Goal: Task Accomplishment & Management: Manage account settings

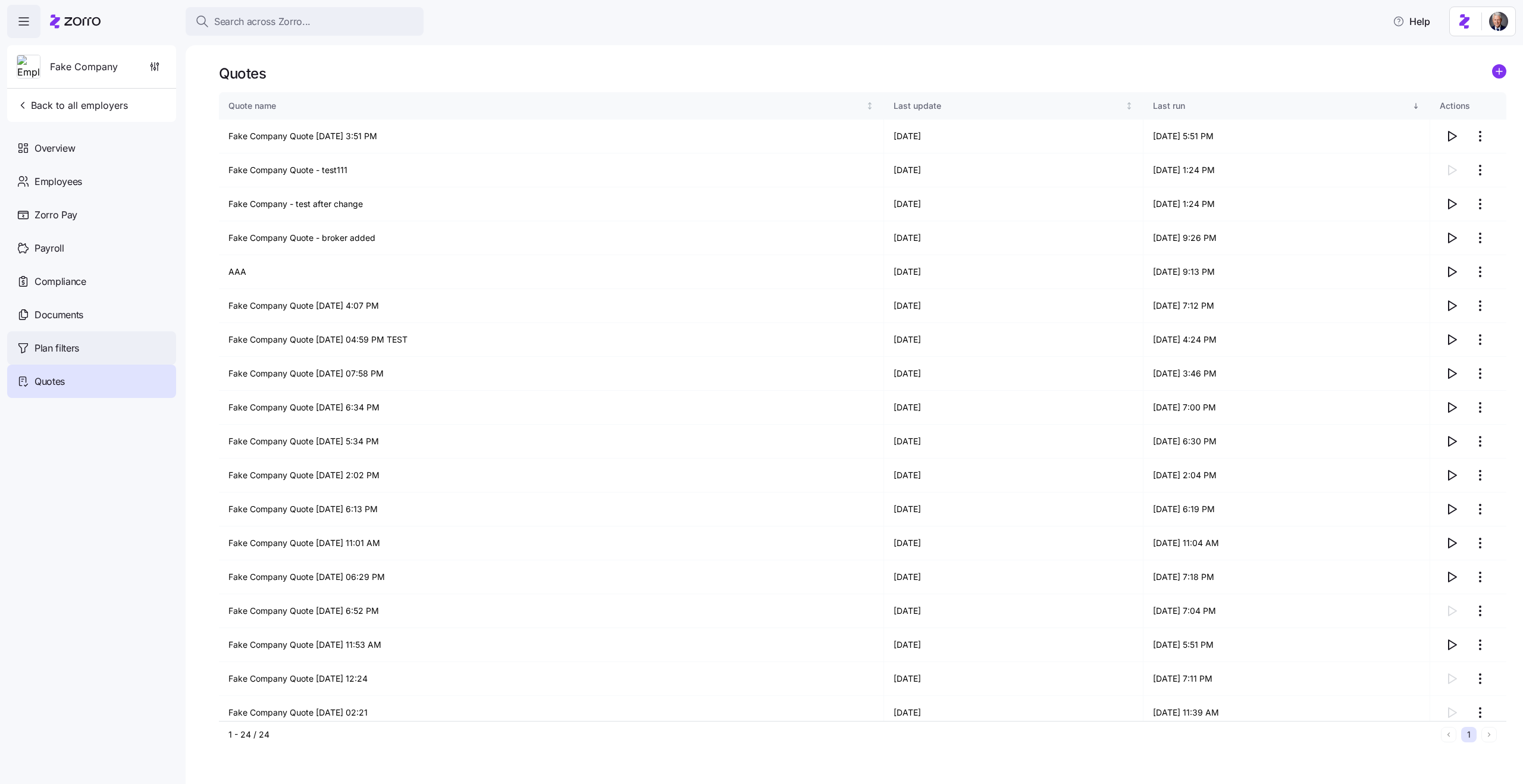
click at [75, 349] on span "Plan filters" at bounding box center [57, 349] width 45 height 15
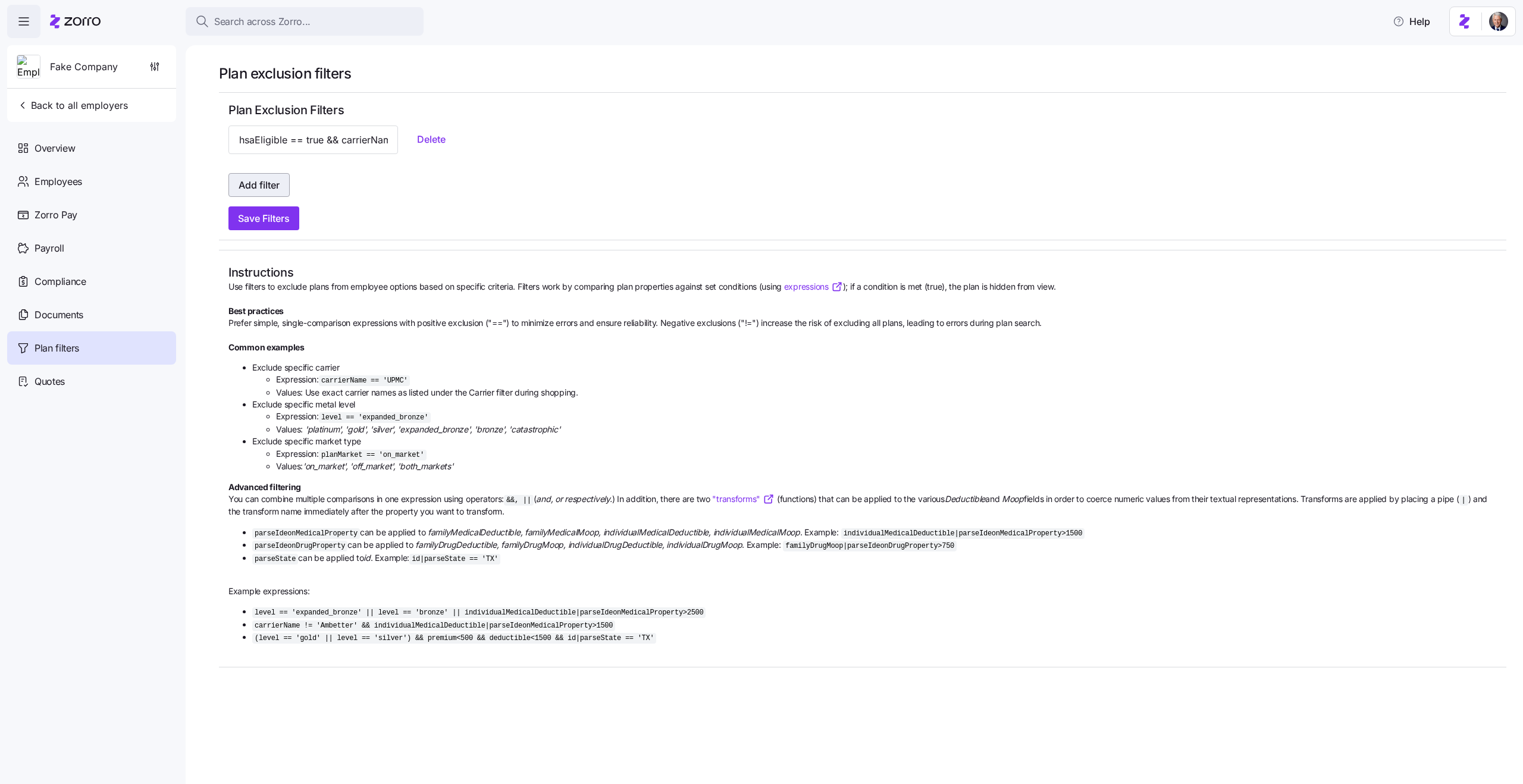
click at [272, 187] on span "Add filter" at bounding box center [259, 185] width 41 height 14
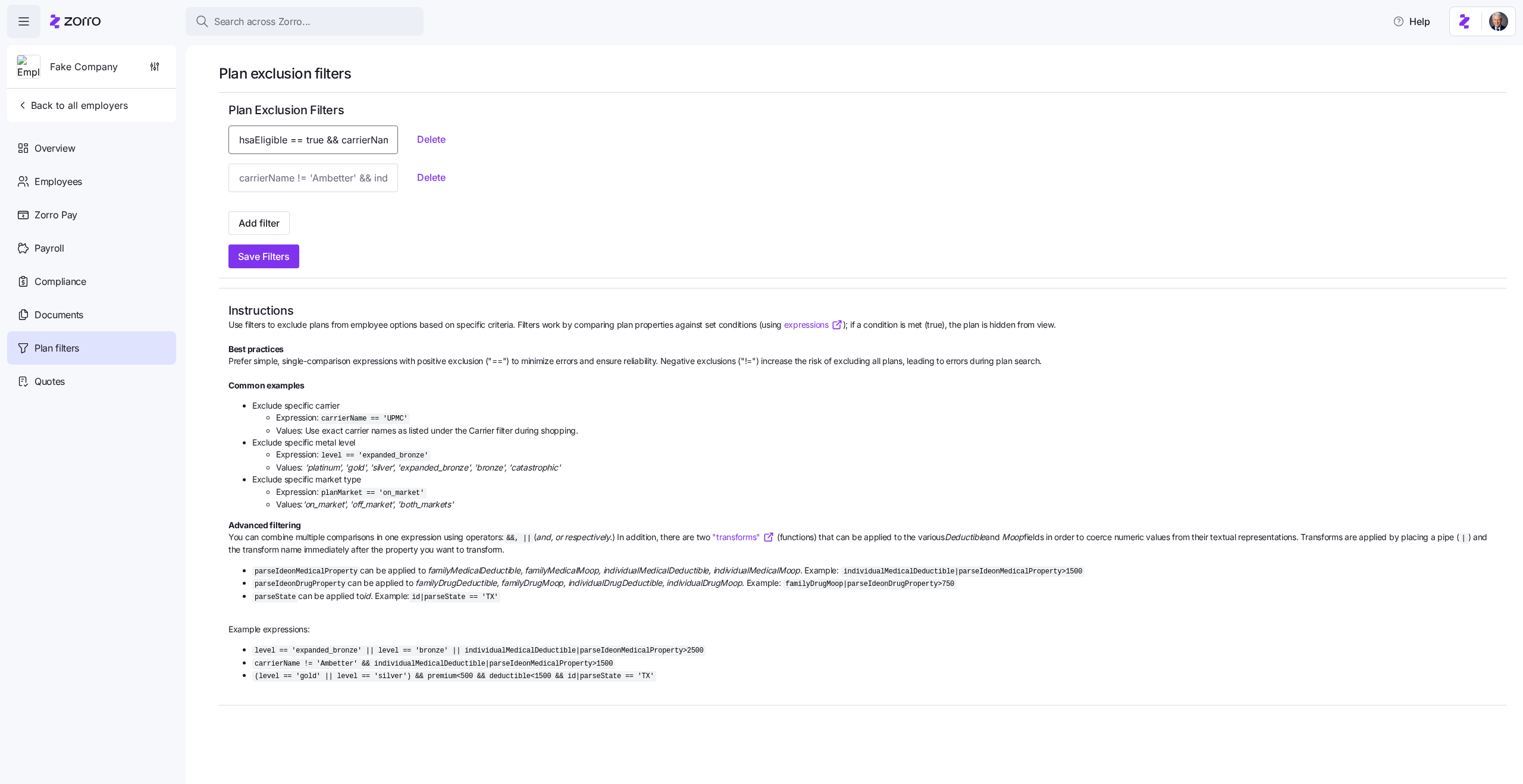
click at [309, 141] on input "hsaEligible == true && carrierName == 'Anthem'" at bounding box center [313, 140] width 170 height 28
click at [308, 141] on input "hsaEligible == true && carrierName == 'Anthem'" at bounding box center [313, 140] width 170 height 28
click at [333, 355] on span "Use filters to exclude plans from employee options based on specific criteria. …" at bounding box center [863, 504] width 1269 height 372
click at [337, 453] on code "level == 'expanded_bronze'" at bounding box center [374, 455] width 112 height 11
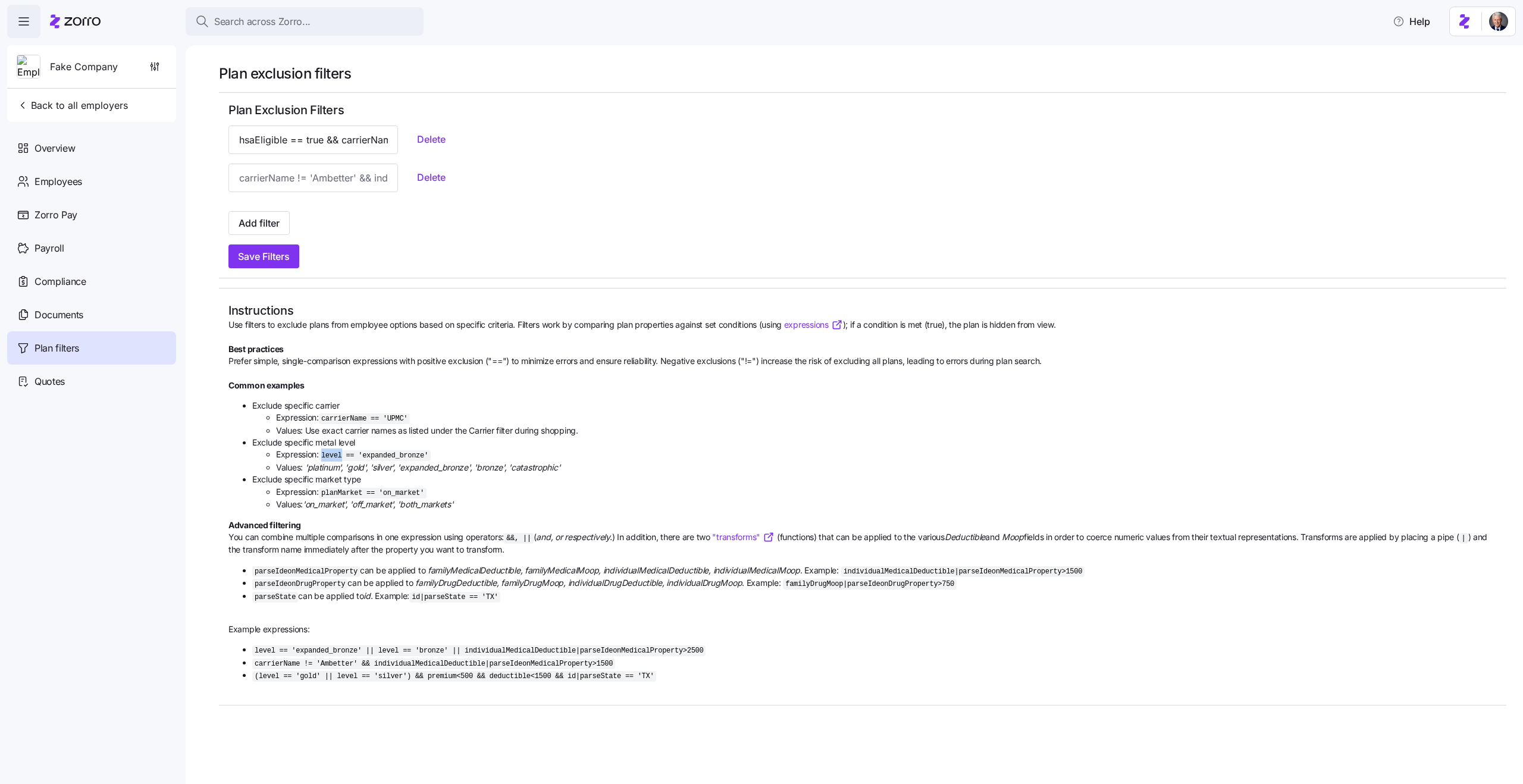
click at [337, 453] on code "level == 'expanded_bronze'" at bounding box center [374, 455] width 112 height 11
copy li "Expression: level == 'expanded_bronze'"
click at [311, 181] on input at bounding box center [313, 178] width 170 height 28
paste input "Expression: level == 'expanded_bronze'"
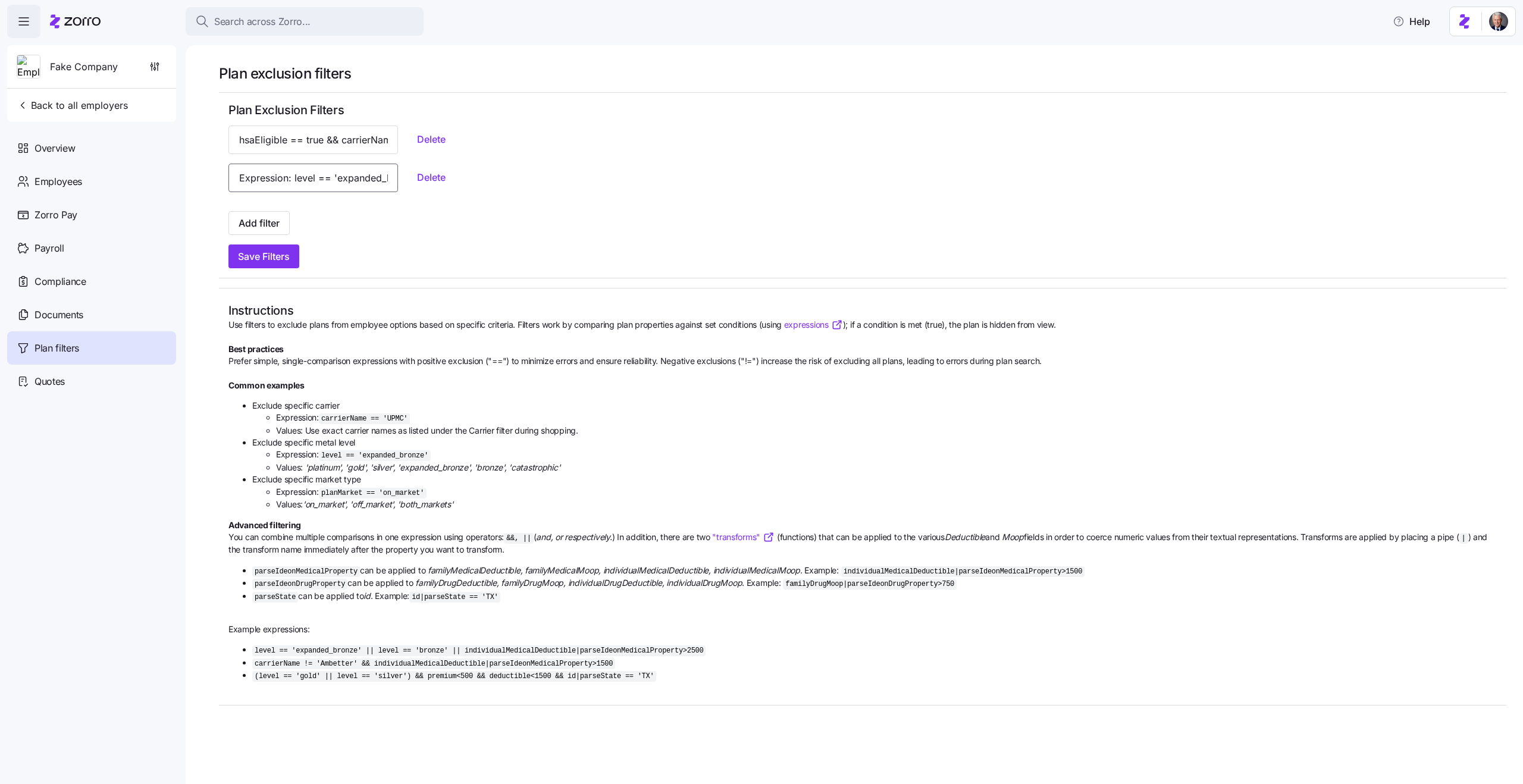
scroll to position [0, 68]
click at [276, 261] on span "Save Filters" at bounding box center [263, 256] width 52 height 14
click at [1337, 39] on div "Medical plan filter "Expression: level == 'expanded_bronze'" is invalid: Token …" at bounding box center [1376, 46] width 223 height 36
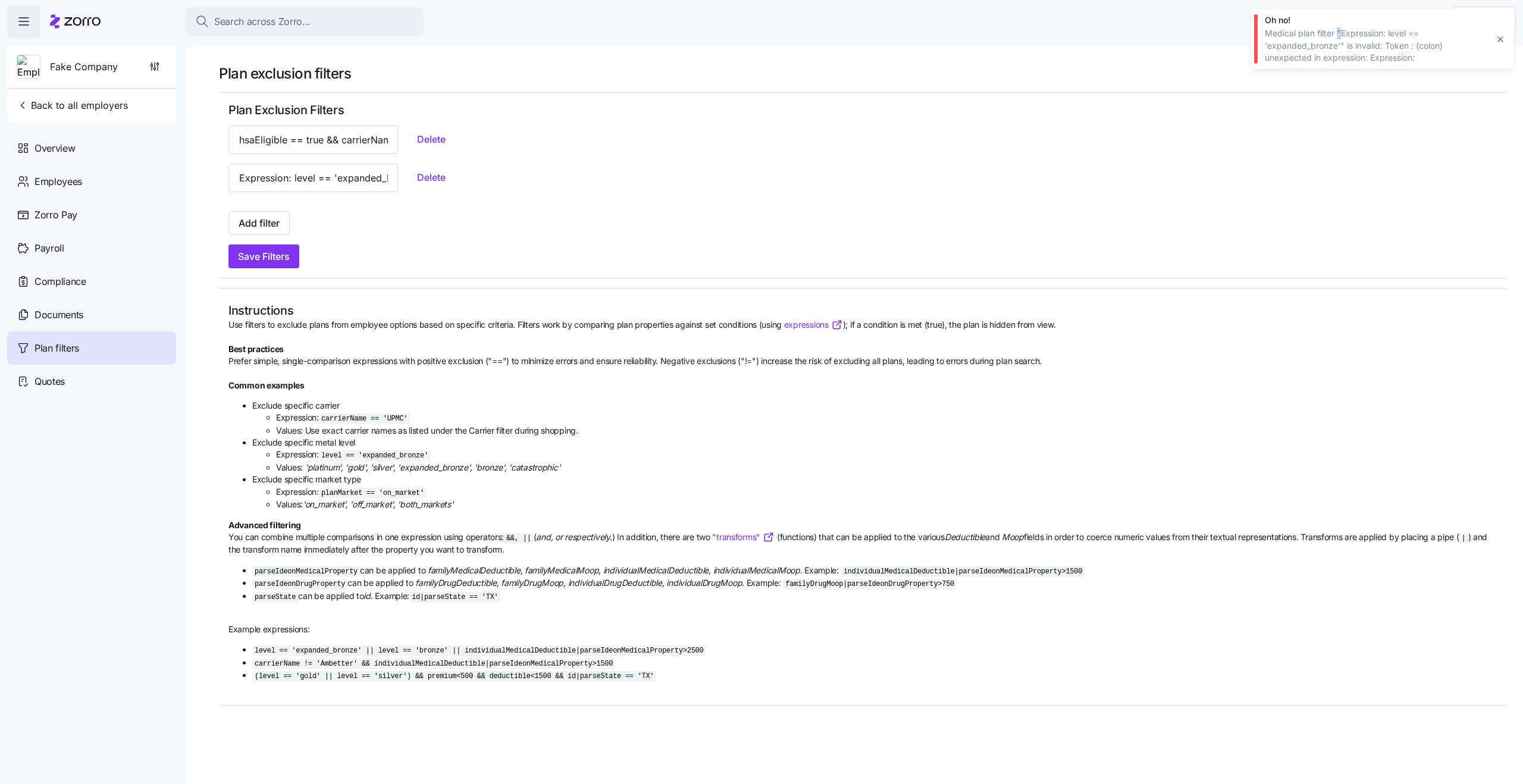
click at [1337, 39] on div "Medical plan filter "Expression: level == 'expanded_bronze'" is invalid: Token …" at bounding box center [1376, 46] width 223 height 36
click at [1385, 43] on div "Medical plan filter "Expression: level == 'expanded_bronze'" is invalid: Token …" at bounding box center [1376, 46] width 223 height 36
click at [1497, 40] on icon "button" at bounding box center [1500, 39] width 9 height 9
drag, startPoint x: 293, startPoint y: 180, endPoint x: 183, endPoint y: 176, distance: 110.1
click at [183, 176] on div "Search across Zorro... Help Fake Company Back to all employers Overview Employe…" at bounding box center [761, 388] width 1523 height 777
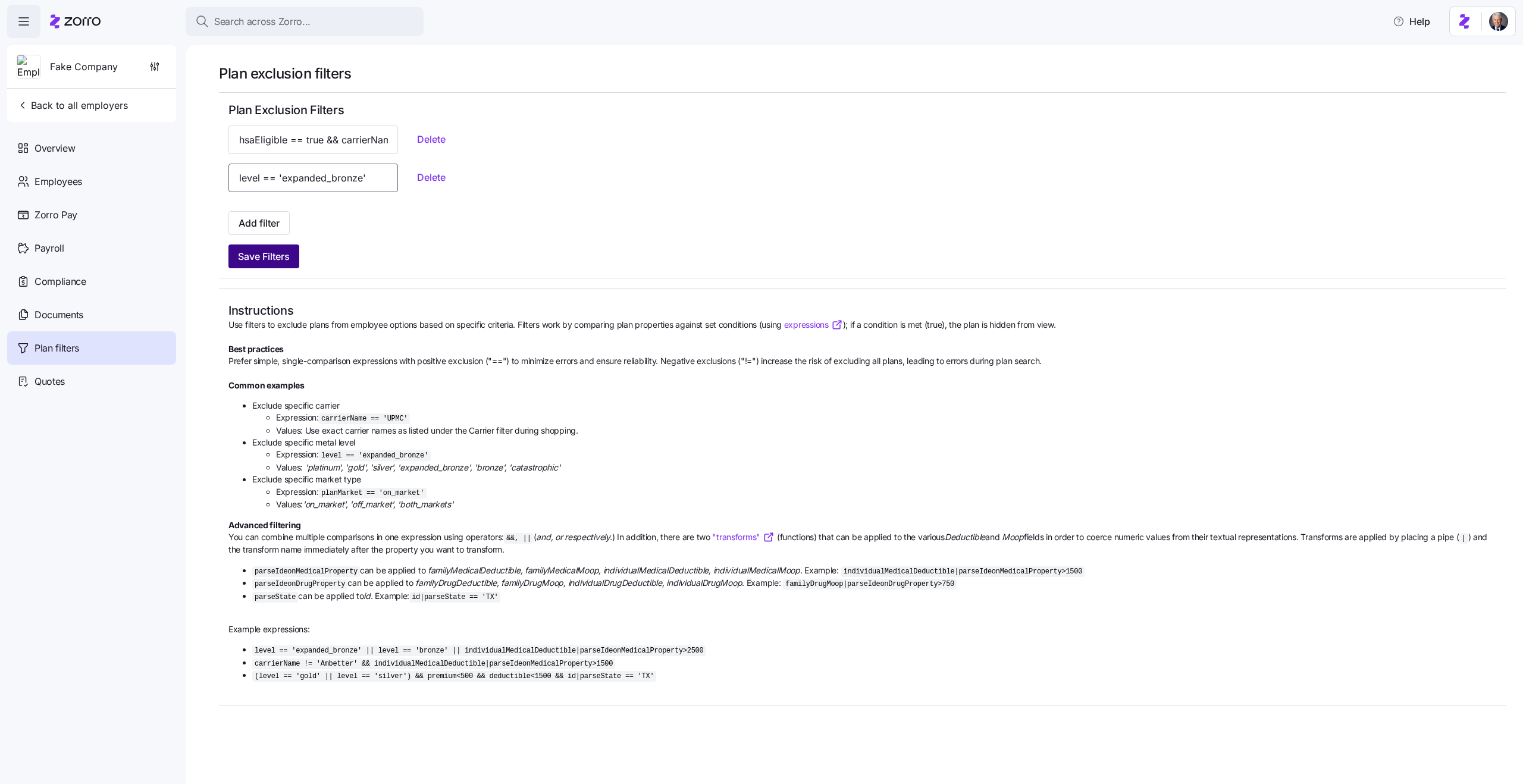
type input "level == 'expanded_bronze'"
click at [272, 252] on span "Save Filters" at bounding box center [263, 256] width 52 height 14
click at [280, 224] on span "Add filter" at bounding box center [259, 223] width 41 height 14
click at [269, 221] on span "Add filter" at bounding box center [259, 223] width 41 height 14
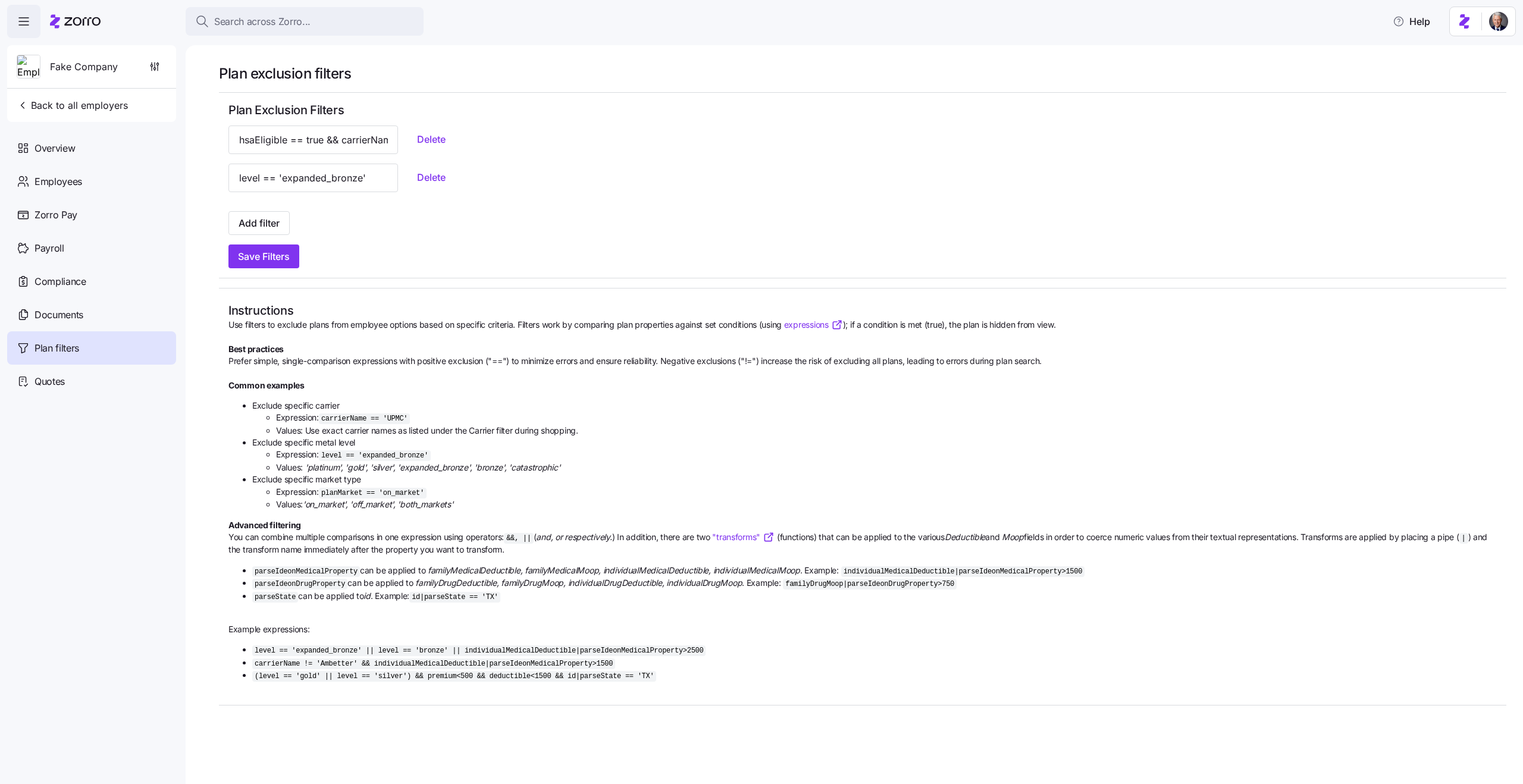
click at [597, 262] on div "Save Filters" at bounding box center [863, 256] width 1269 height 24
click at [267, 216] on button "Add filter" at bounding box center [259, 223] width 61 height 24
click at [280, 221] on span "Add filter" at bounding box center [259, 223] width 41 height 14
click at [280, 232] on button "Add filter" at bounding box center [259, 223] width 61 height 24
click at [254, 220] on span "Add filter" at bounding box center [259, 223] width 41 height 14
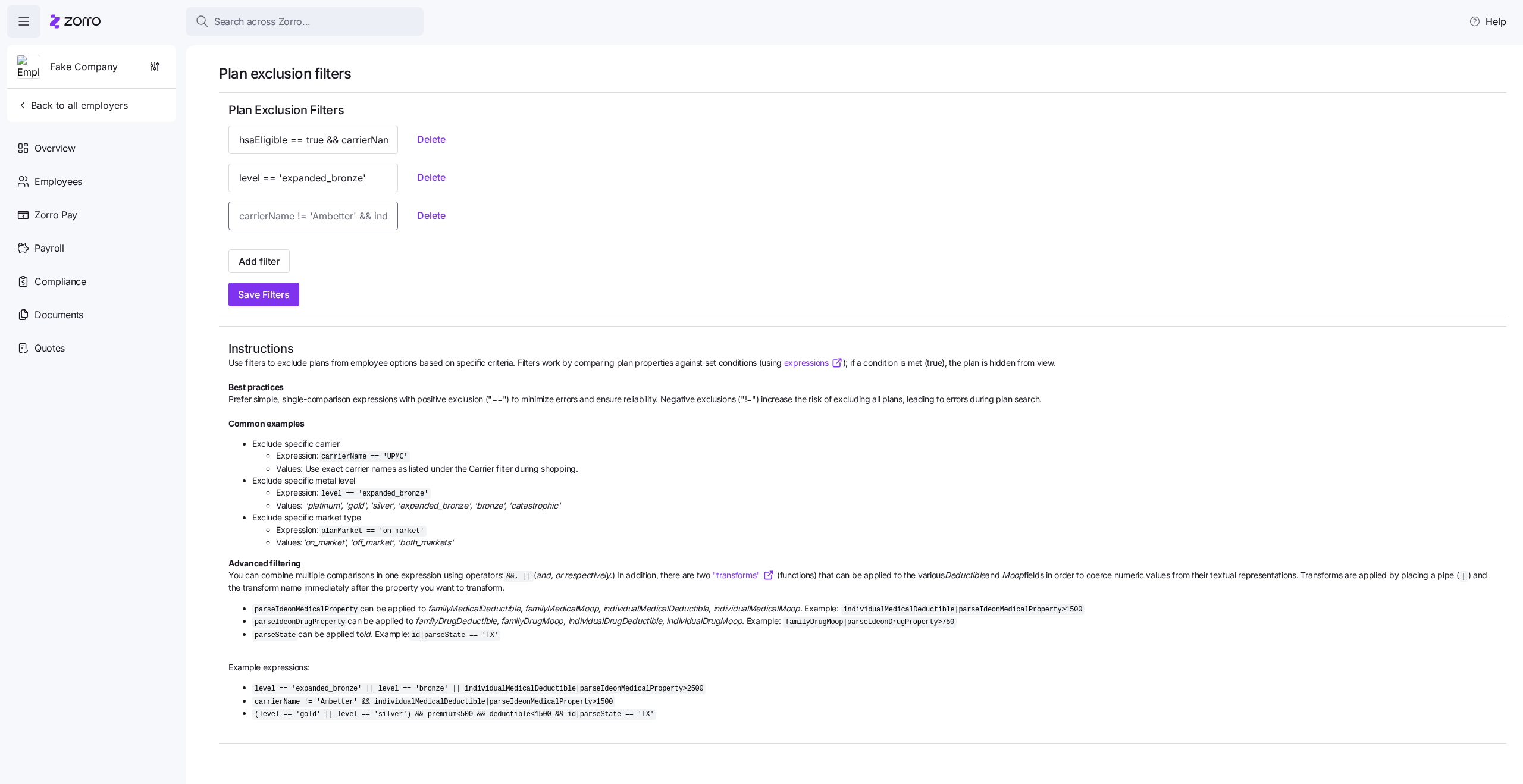
click at [269, 210] on input at bounding box center [313, 216] width 170 height 28
click at [298, 179] on input "level == 'expanded_bronze'" at bounding box center [313, 178] width 170 height 28
click at [284, 221] on input at bounding box center [313, 216] width 170 height 28
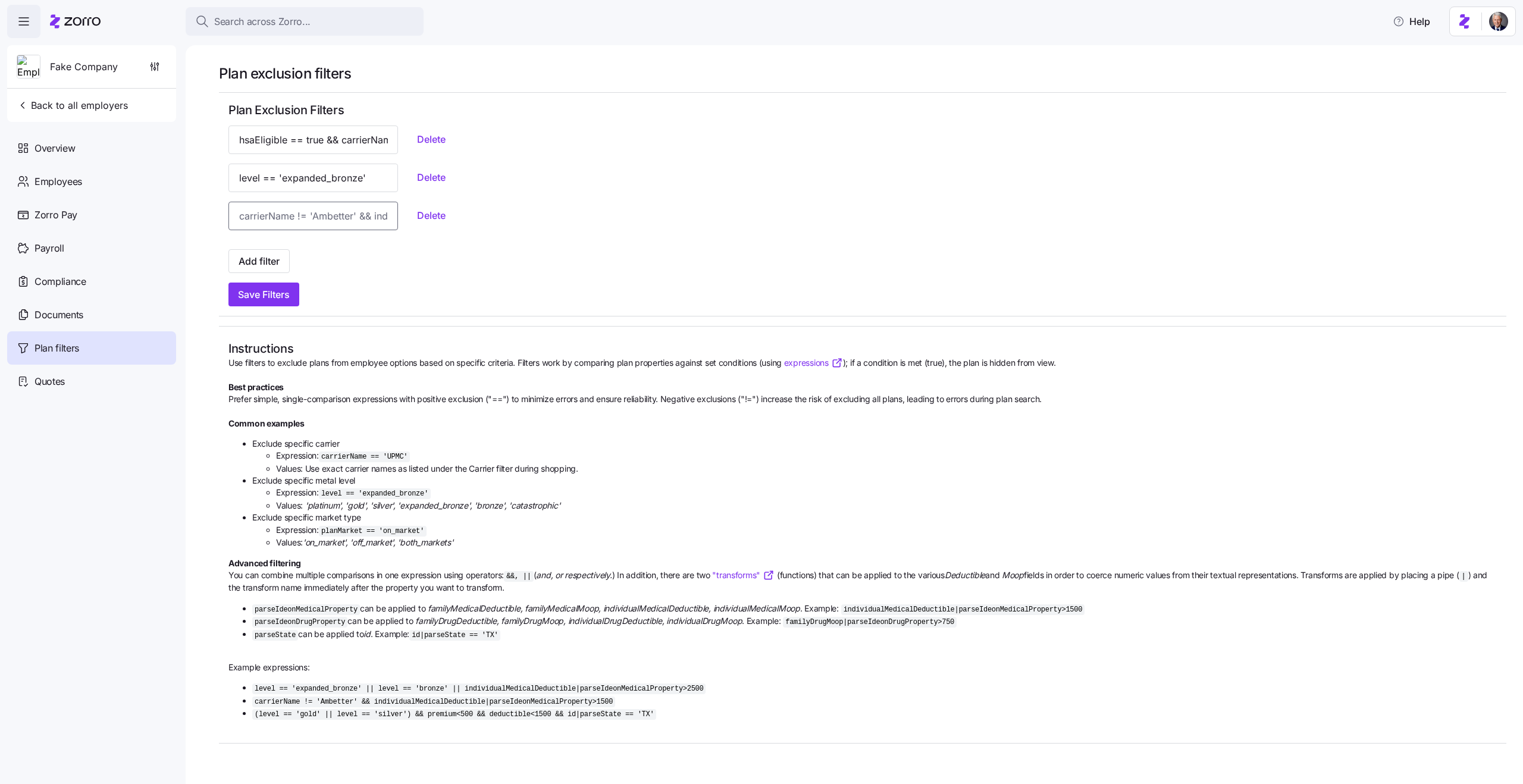
click at [284, 221] on input at bounding box center [313, 216] width 170 height 28
paste input "level == 'expanded_bronze'"
click at [337, 219] on input "level == 'expanded_bronze'" at bounding box center [313, 216] width 170 height 28
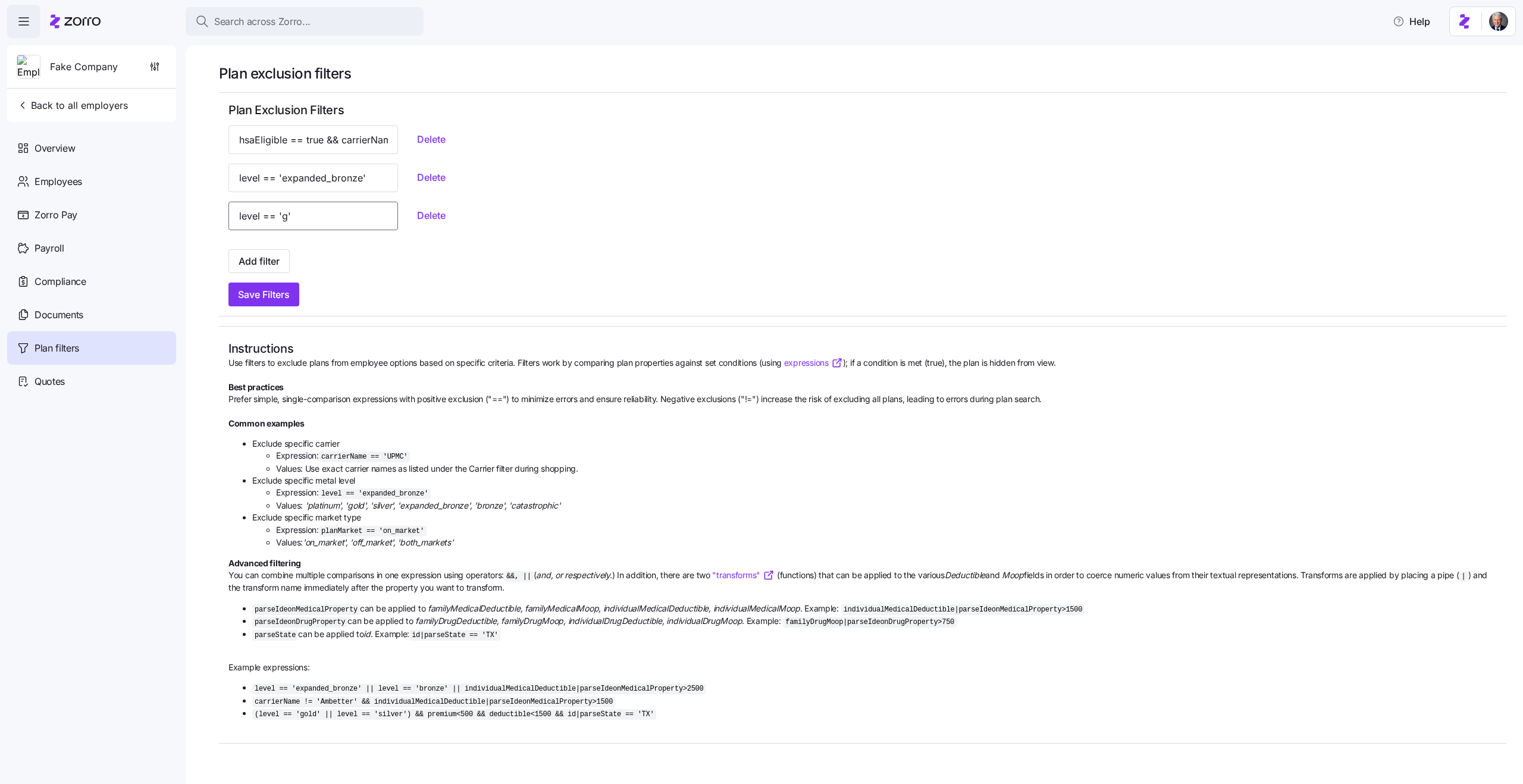
scroll to position [0, 0]
type input "level == 'gold'"
click at [277, 293] on span "Save Filters" at bounding box center [263, 294] width 52 height 14
click at [260, 259] on span "Add filter" at bounding box center [259, 261] width 41 height 14
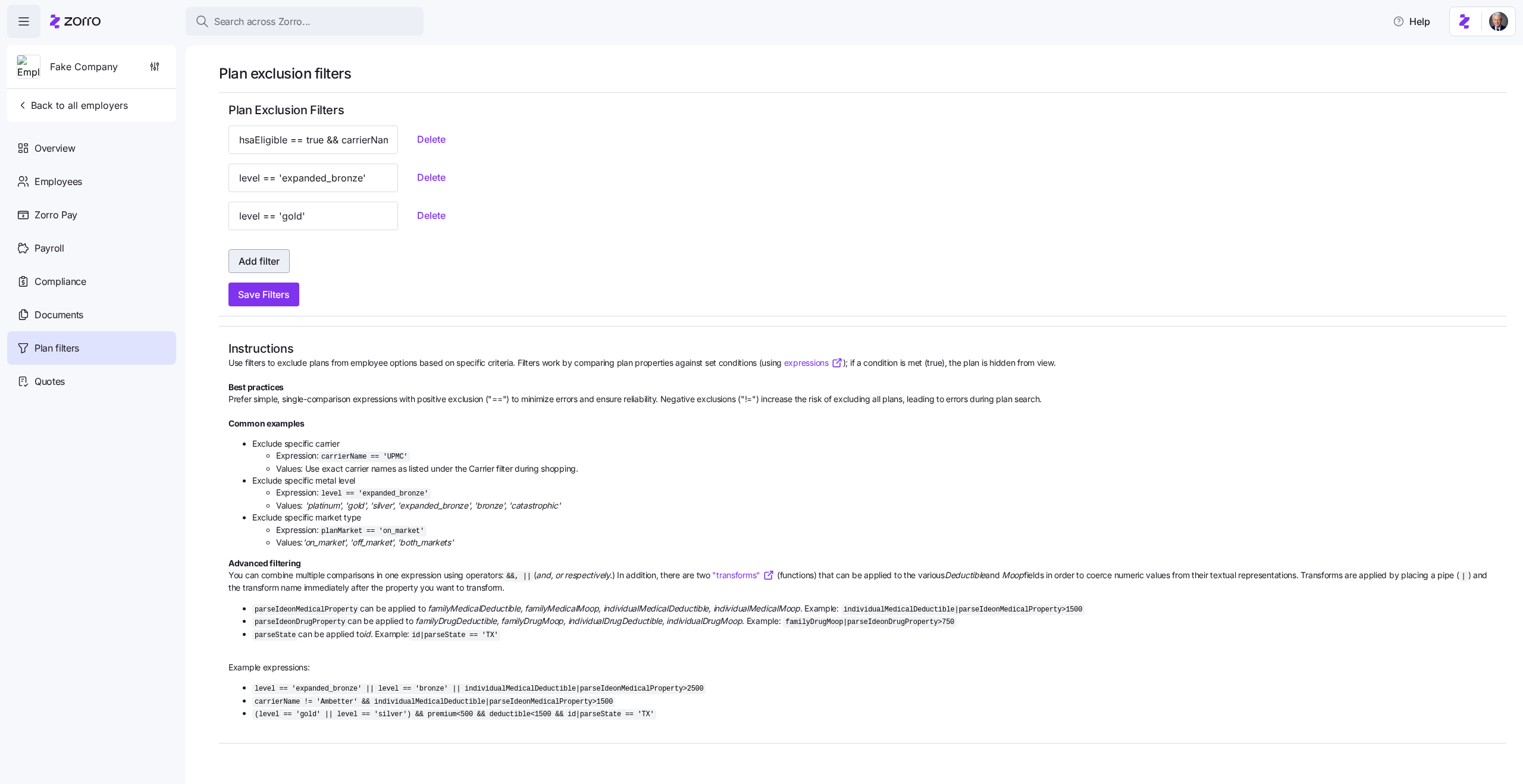
click at [272, 264] on span "Add filter" at bounding box center [259, 261] width 41 height 14
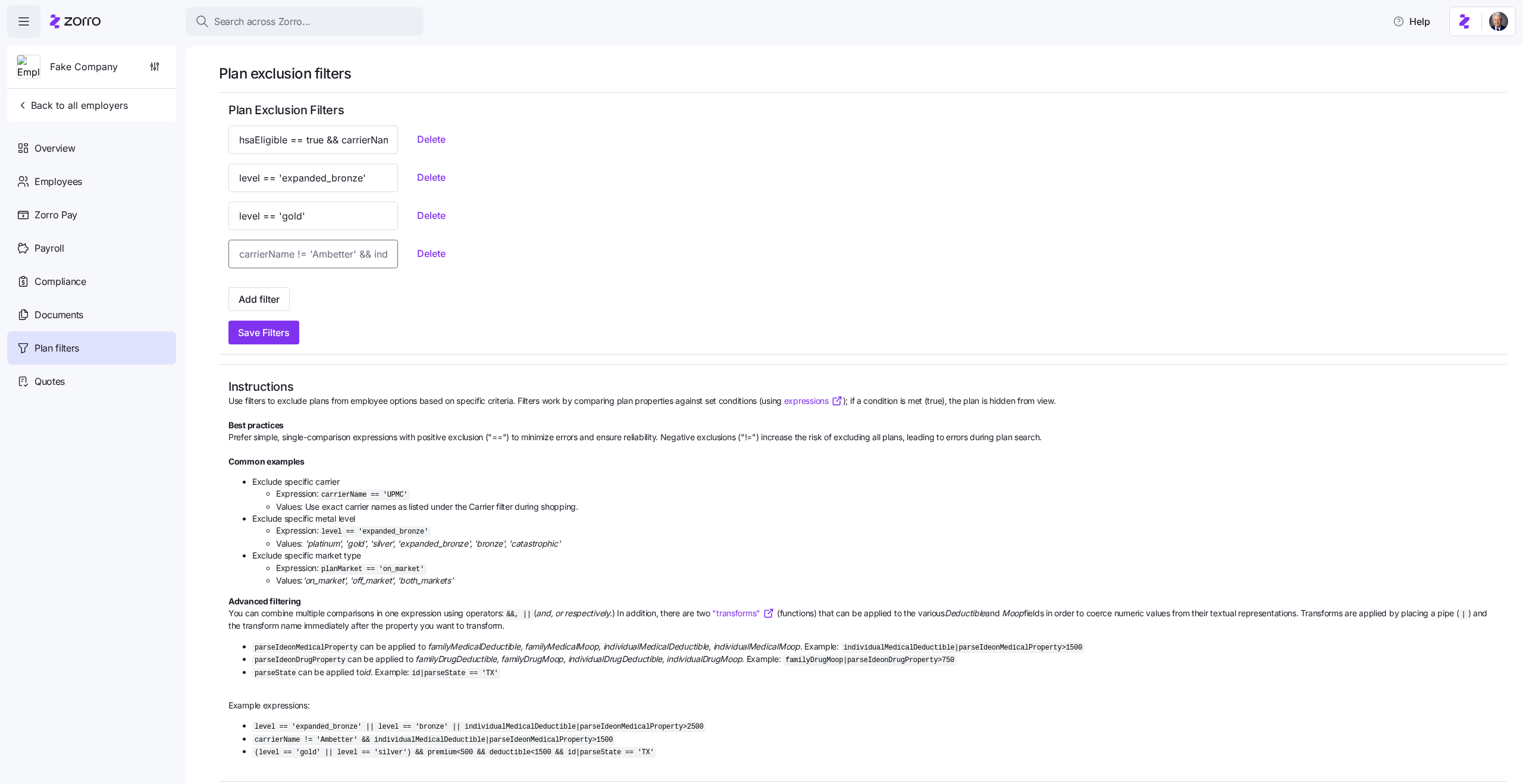
click at [331, 254] on input at bounding box center [313, 254] width 170 height 28
paste input "level == 'expanded_bronze'"
type input "level == 'expanded_bronze'"
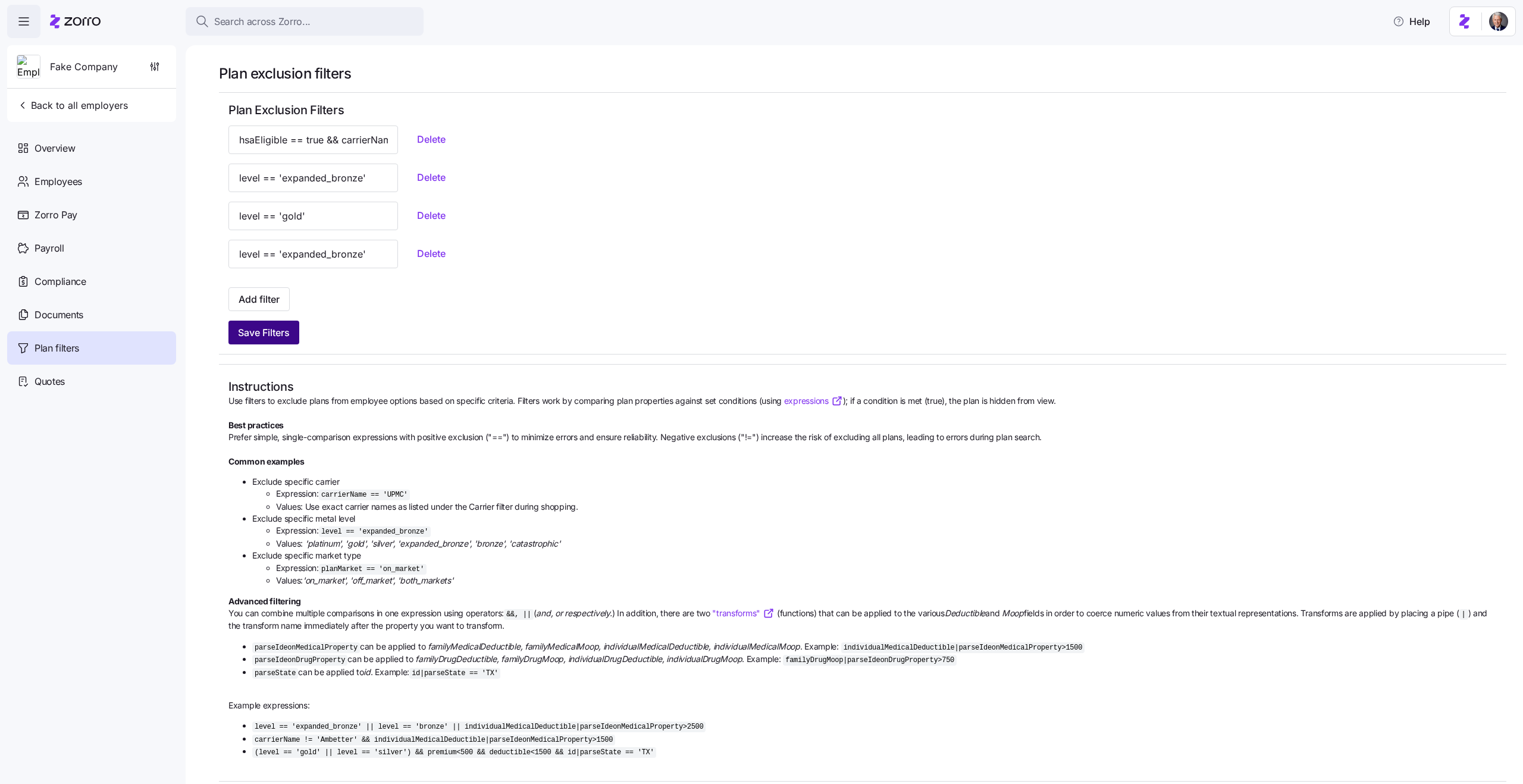
click at [276, 327] on span "Save Filters" at bounding box center [263, 332] width 52 height 14
click at [263, 301] on span "Add filter" at bounding box center [259, 299] width 41 height 14
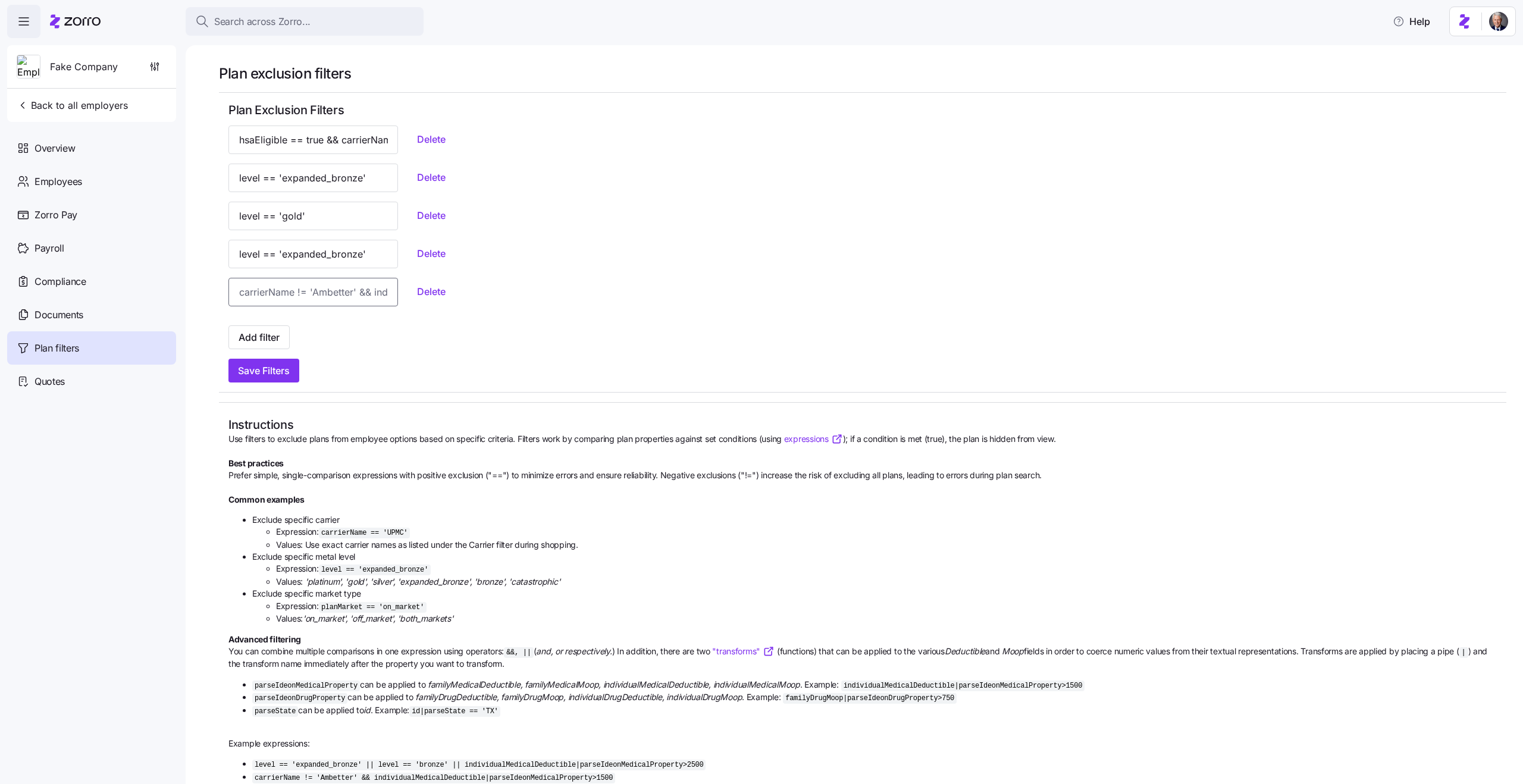
click at [290, 295] on input at bounding box center [313, 292] width 170 height 28
paste input "level == 'expanded_bronze'"
type input "level == 'expanded_bronze'"
click at [277, 367] on span "Save Filters" at bounding box center [263, 370] width 52 height 14
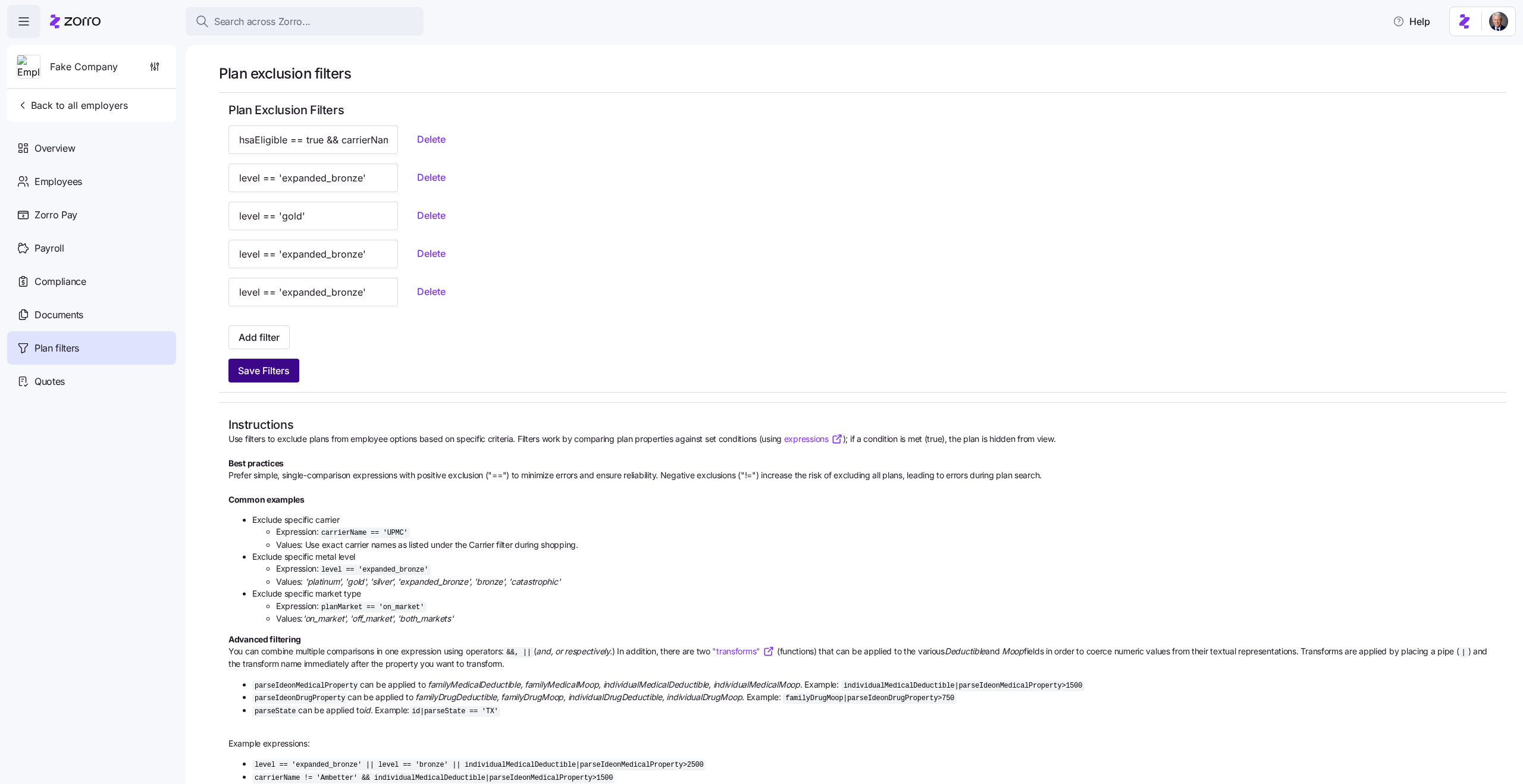
scroll to position [0, 0]
click at [258, 339] on span "Add filter" at bounding box center [259, 337] width 41 height 14
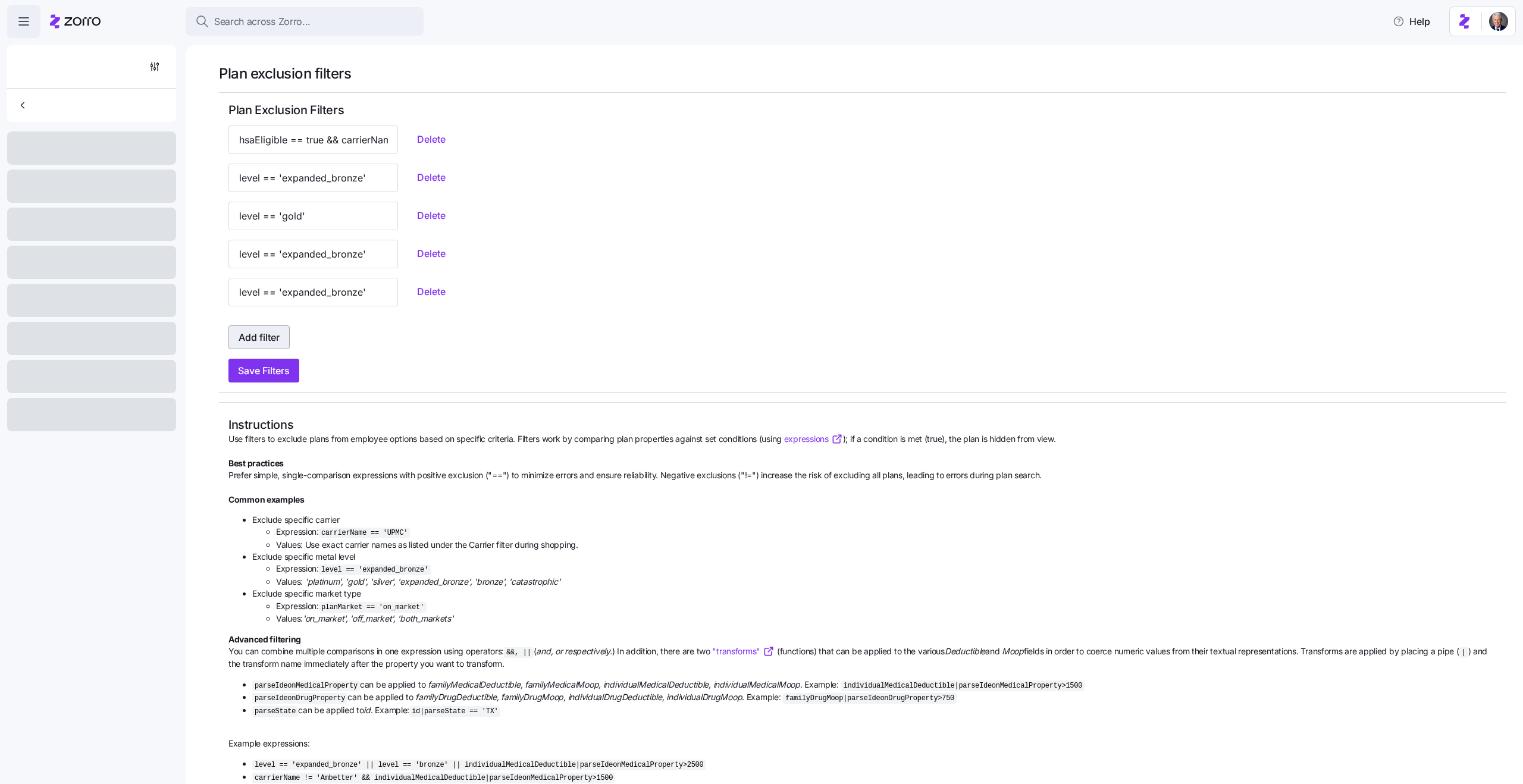
click at [261, 339] on span "Add filter" at bounding box center [259, 337] width 41 height 14
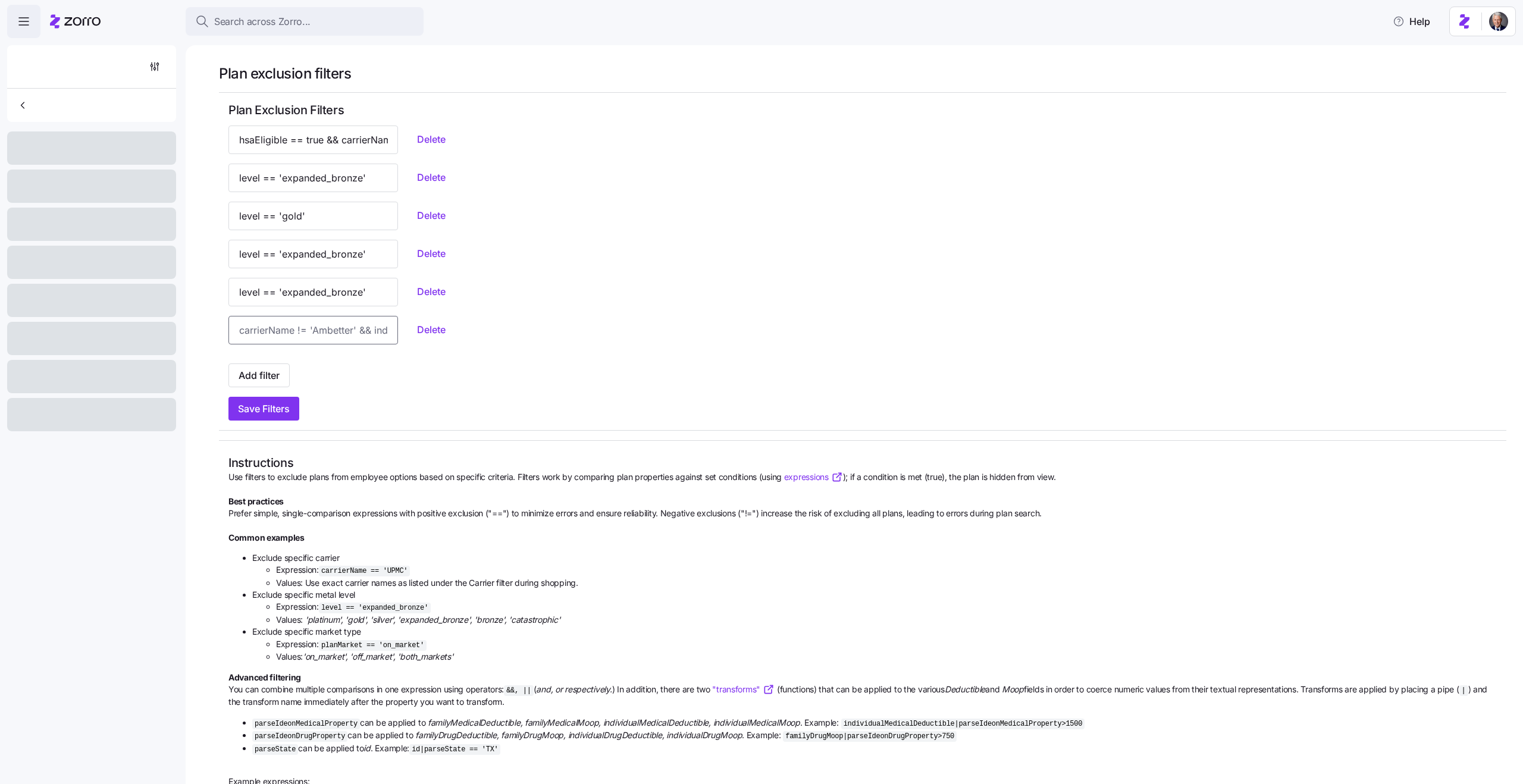
click at [280, 337] on input at bounding box center [313, 329] width 170 height 28
paste input "level == 'expanded_bronze'"
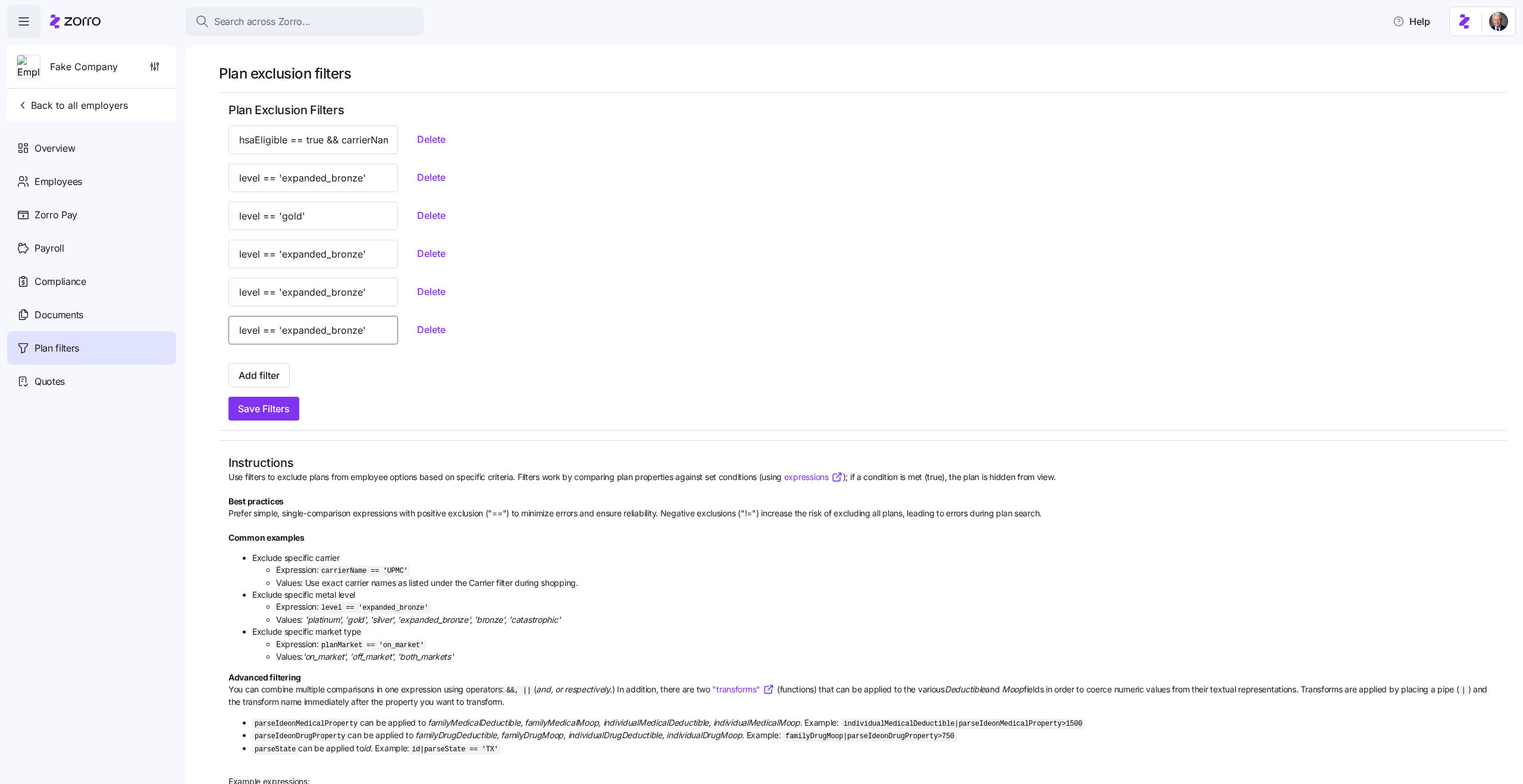
click at [284, 334] on input "level == 'expanded_bronze'" at bounding box center [313, 329] width 170 height 28
type input "level == 'expanded_bronze'"
click at [402, 359] on div at bounding box center [863, 358] width 1269 height 9
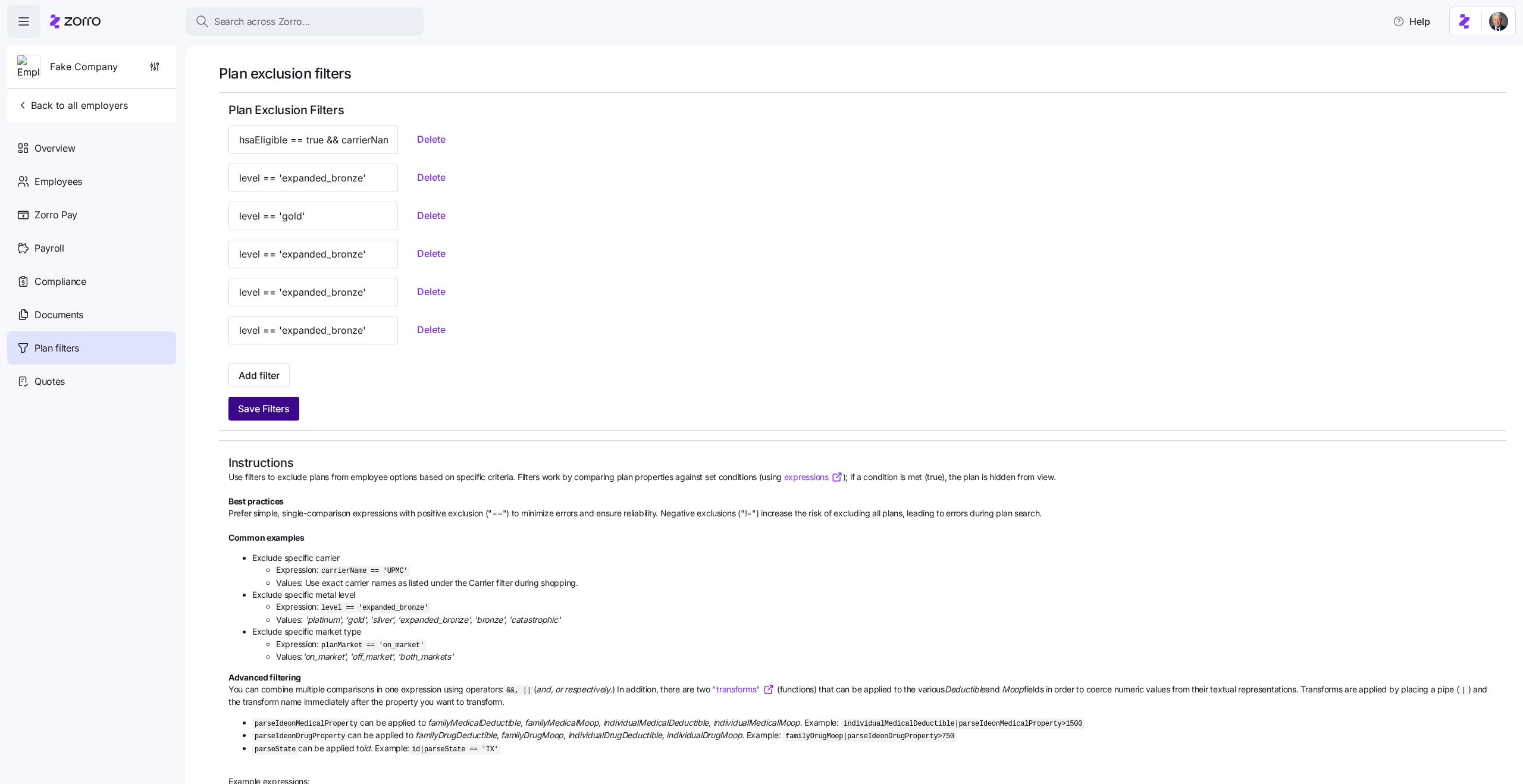
click at [282, 413] on span "Save Filters" at bounding box center [263, 408] width 52 height 14
click at [266, 367] on button "Add filter" at bounding box center [259, 375] width 61 height 24
click at [268, 377] on span "Add filter" at bounding box center [259, 375] width 41 height 14
